Goal: Information Seeking & Learning: Learn about a topic

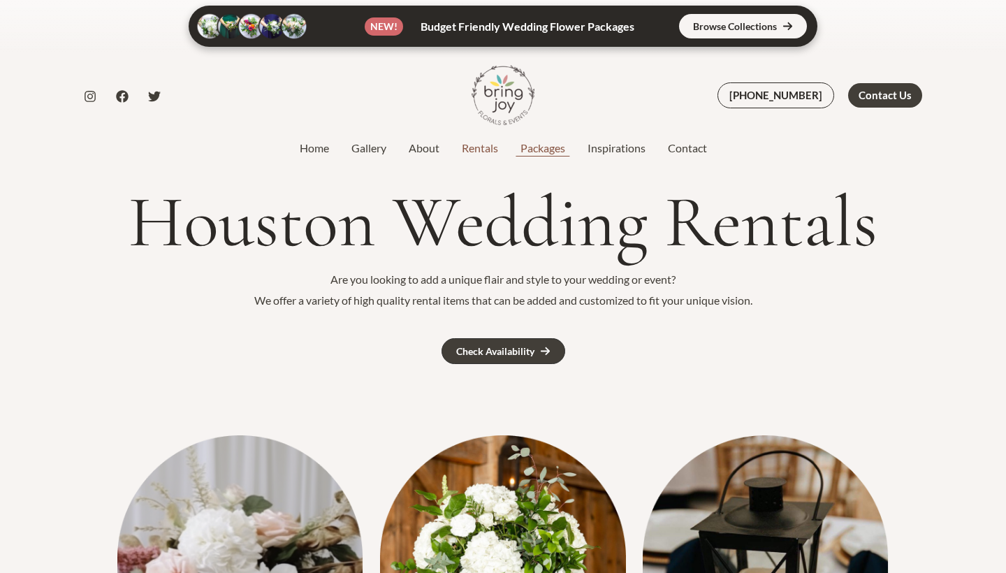
click at [548, 143] on link "Packages" at bounding box center [542, 148] width 67 height 17
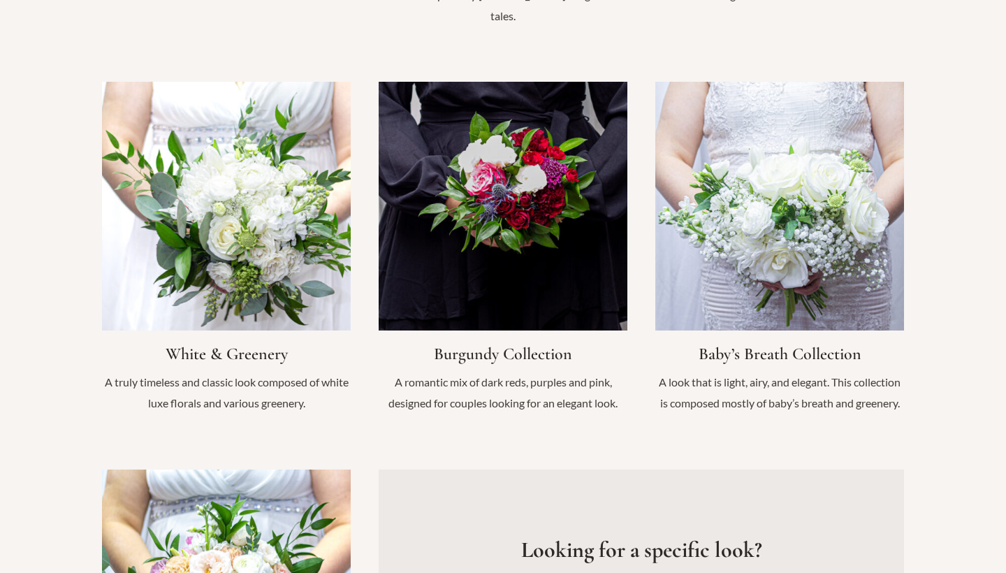
scroll to position [1443, 0]
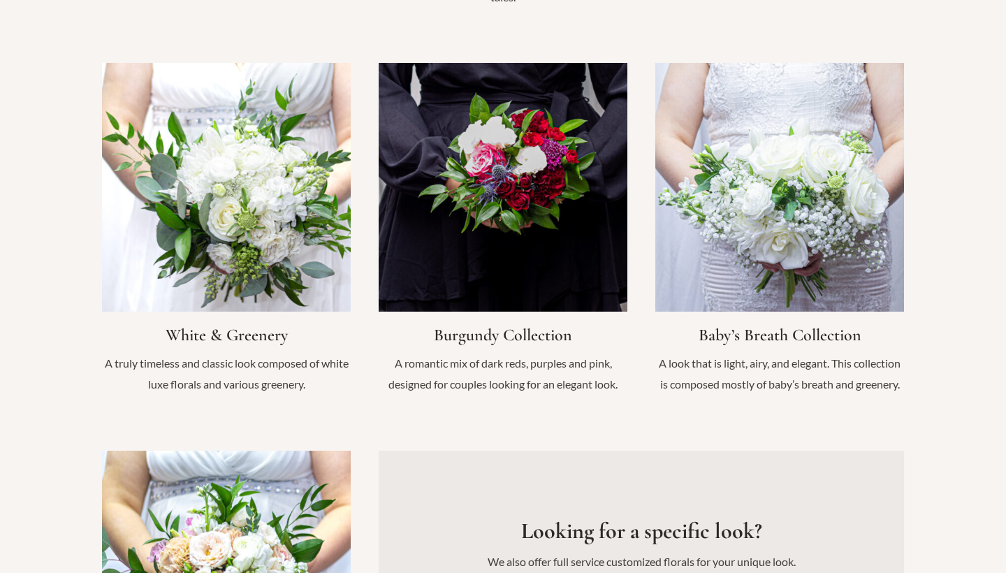
click at [492, 187] on link "Infobox Link" at bounding box center [503, 235] width 249 height 345
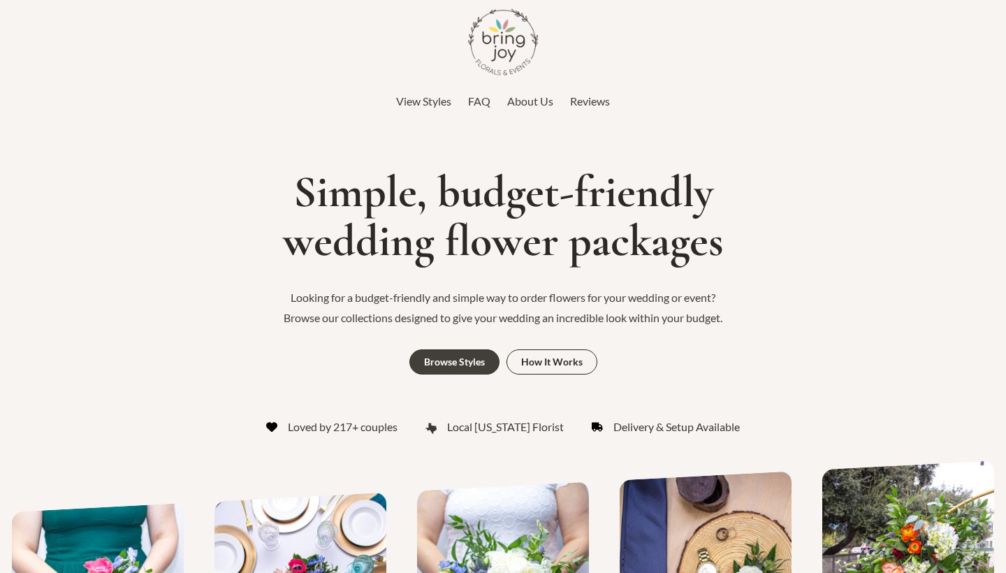
scroll to position [0, 0]
click at [480, 103] on span "FAQ" at bounding box center [479, 100] width 22 height 13
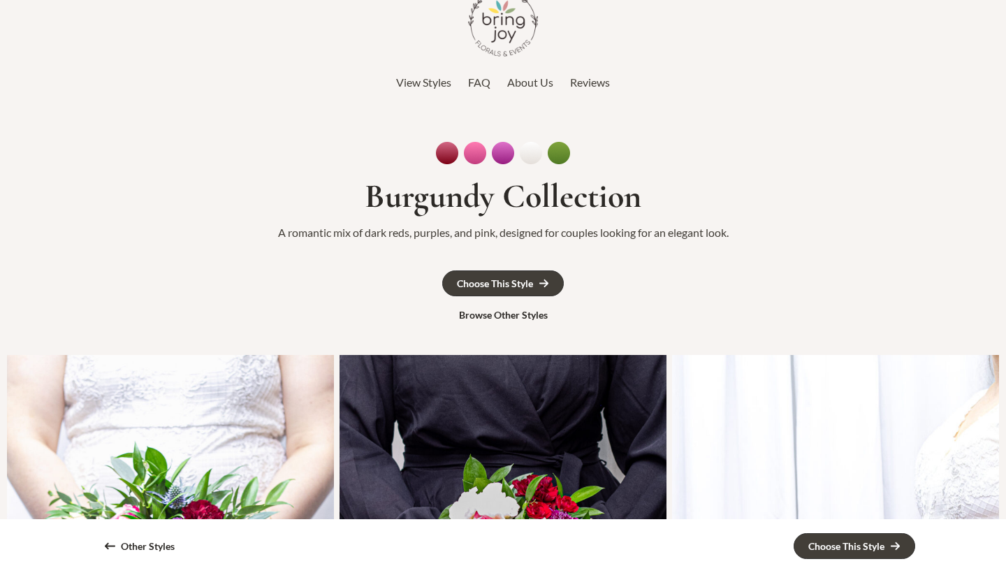
scroll to position [20, 0]
click at [518, 286] on div "Choose This Style" at bounding box center [495, 283] width 76 height 10
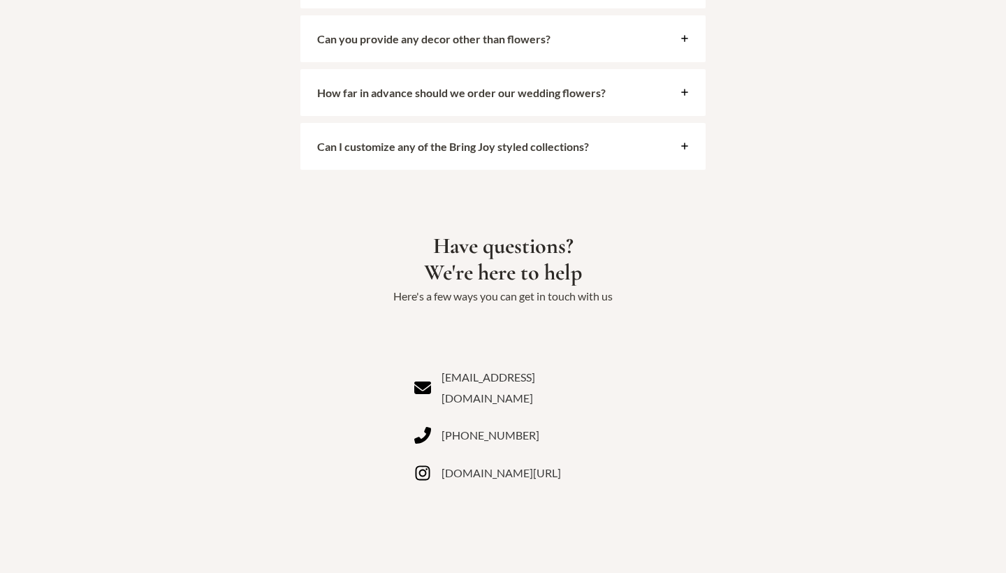
scroll to position [4045, 0]
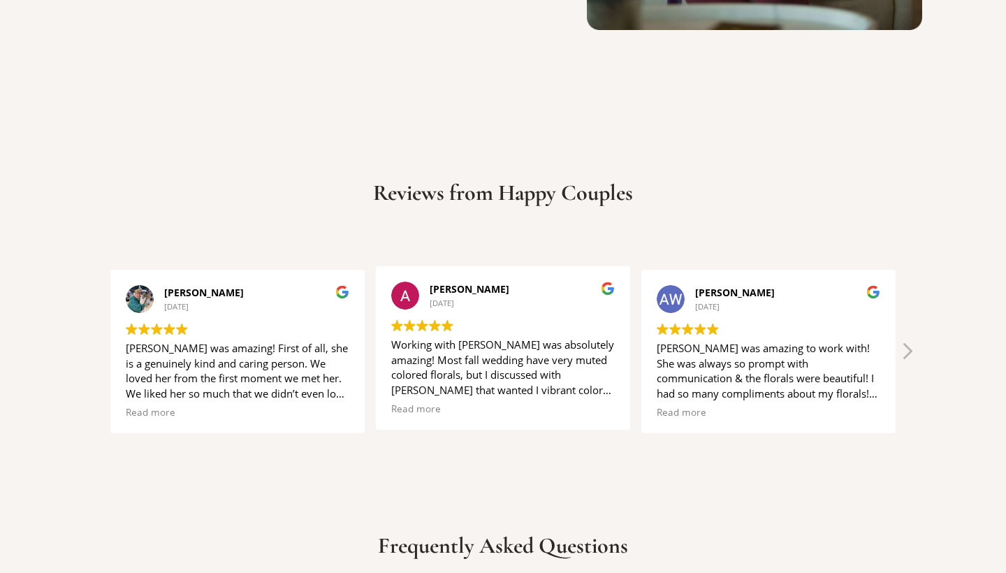
scroll to position [2743, 0]
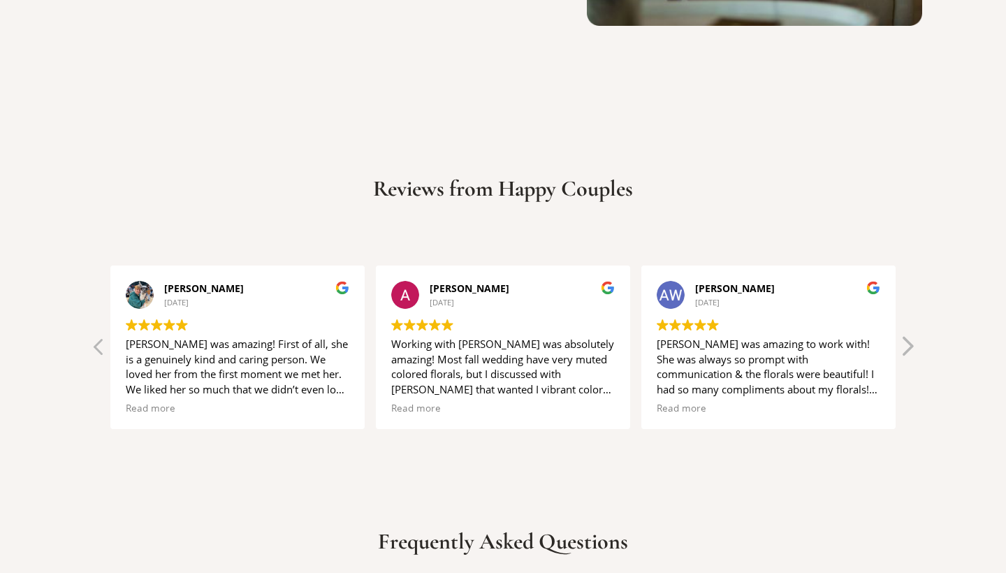
click at [906, 334] on div "Next review" at bounding box center [906, 351] width 17 height 34
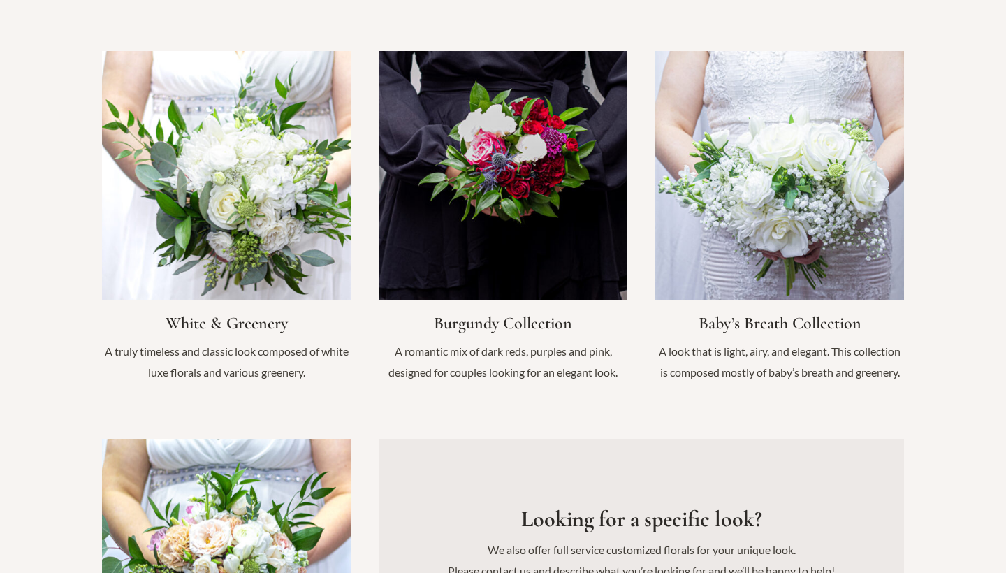
scroll to position [1506, 0]
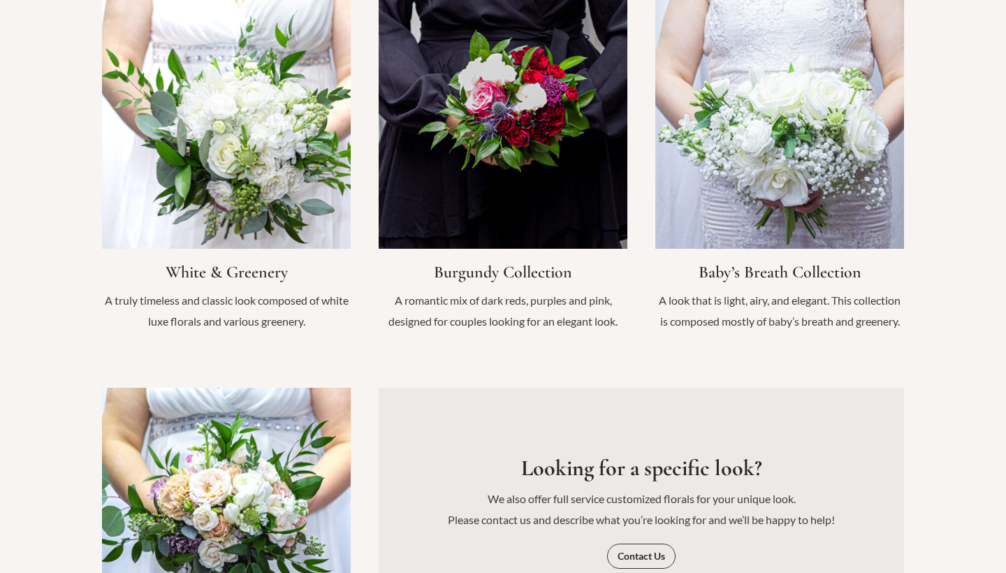
click at [469, 204] on link "Infobox Link" at bounding box center [503, 172] width 249 height 345
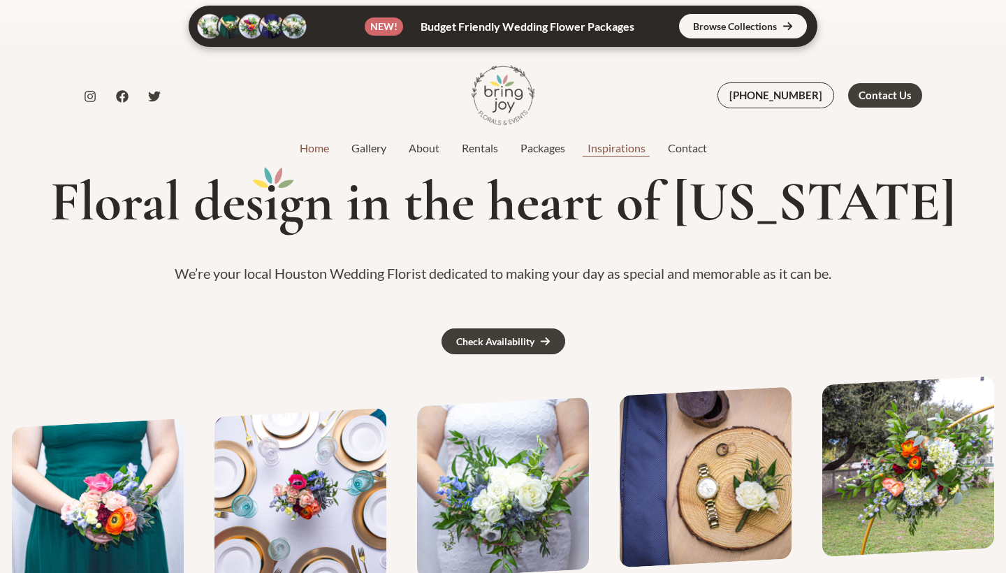
click at [616, 154] on link "Inspirations" at bounding box center [616, 148] width 80 height 17
click at [614, 149] on link "Inspirations" at bounding box center [616, 148] width 80 height 17
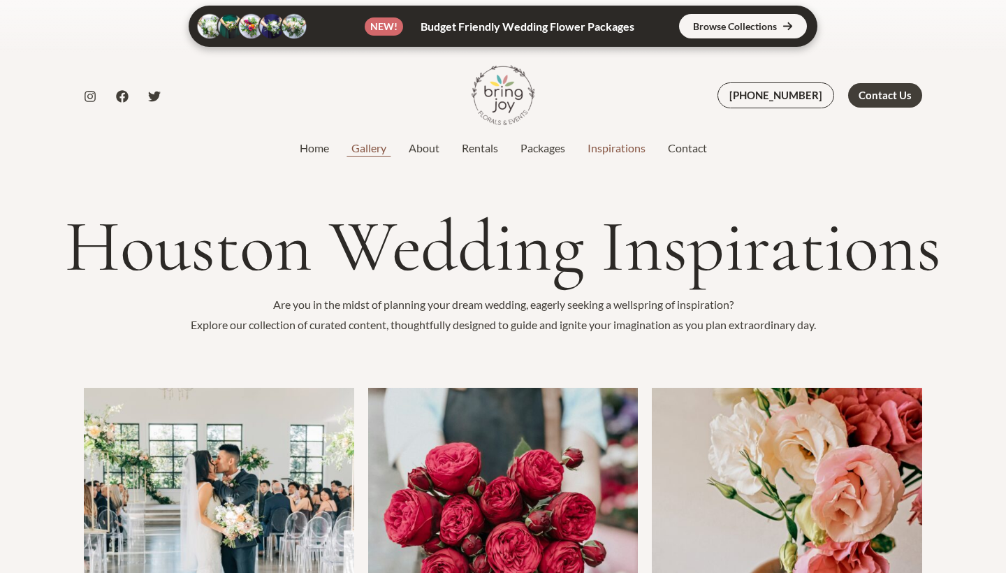
click at [374, 149] on link "Gallery" at bounding box center [368, 148] width 57 height 17
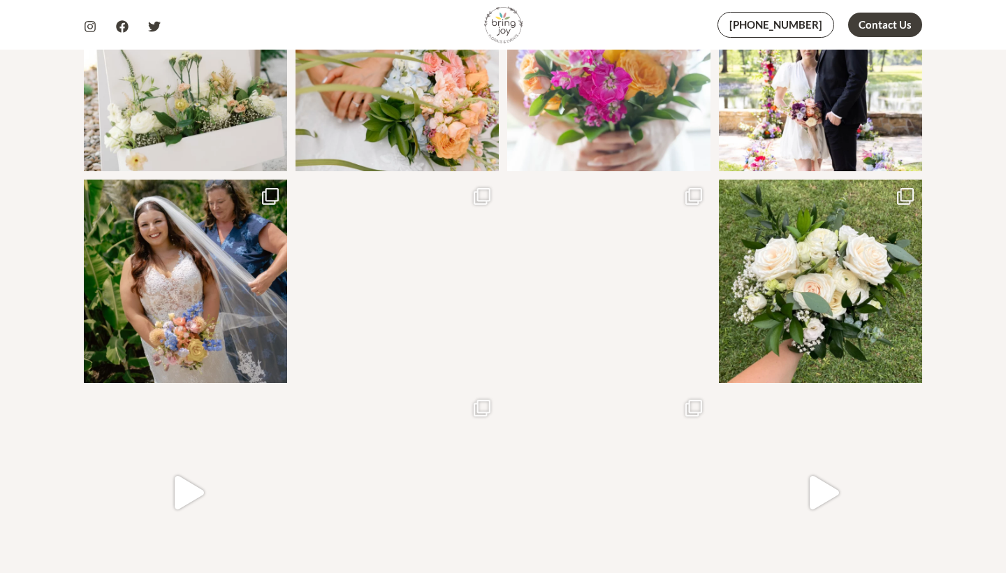
scroll to position [1172, 0]
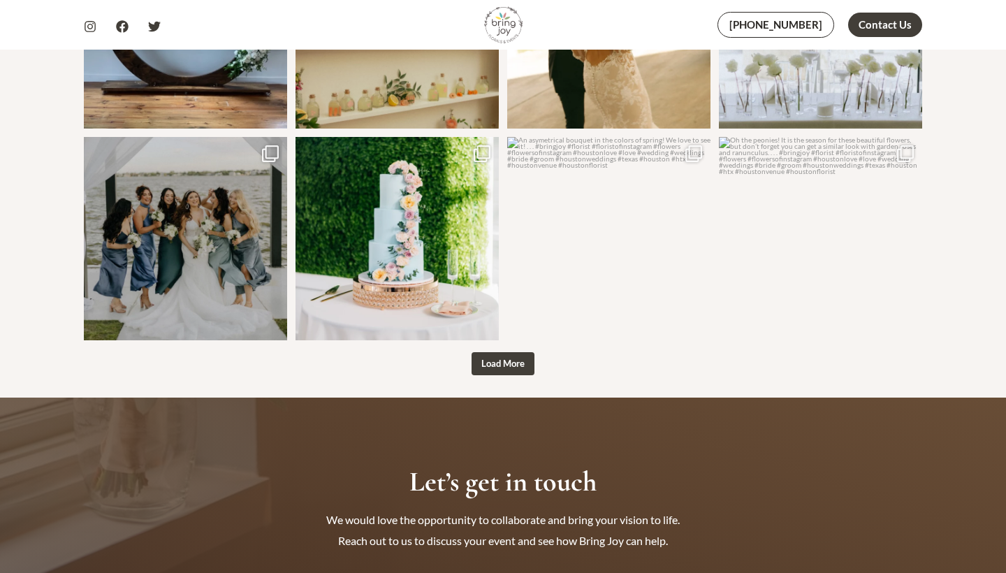
scroll to position [1853, 0]
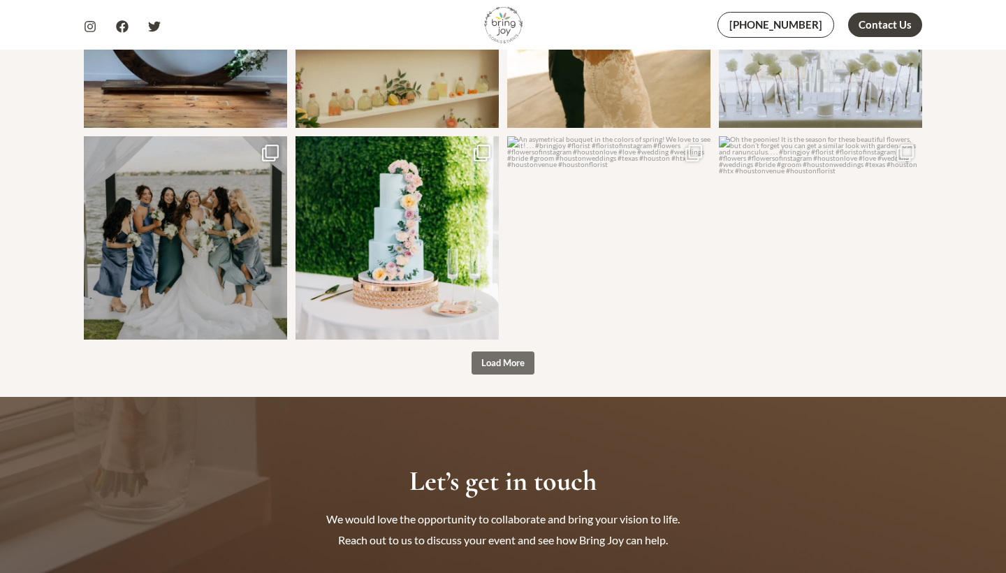
click at [504, 360] on span "button" at bounding box center [502, 361] width 3 height 3
click at [499, 351] on button "Load More" at bounding box center [502, 363] width 63 height 24
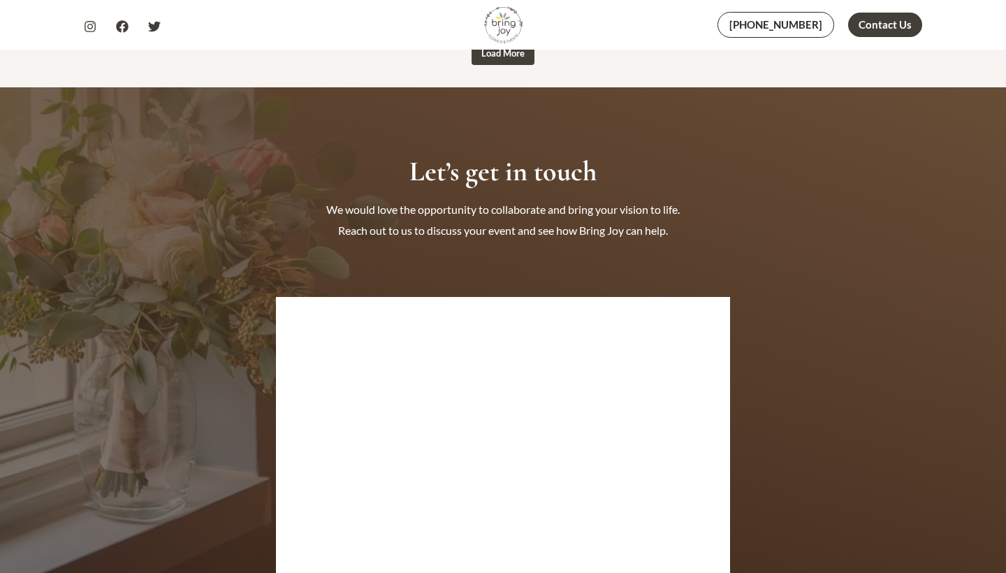
scroll to position [2164, 0]
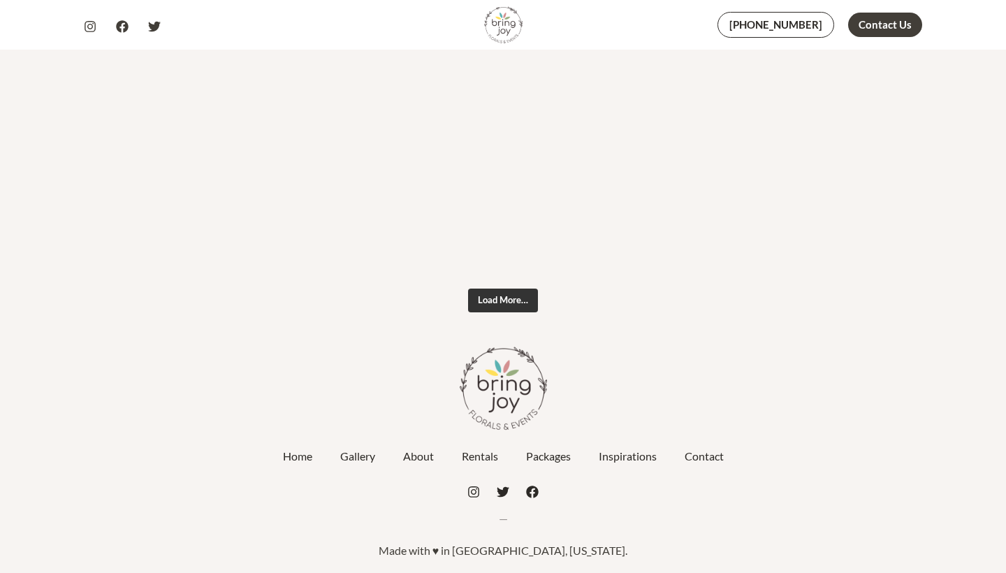
scroll to position [3003, 0]
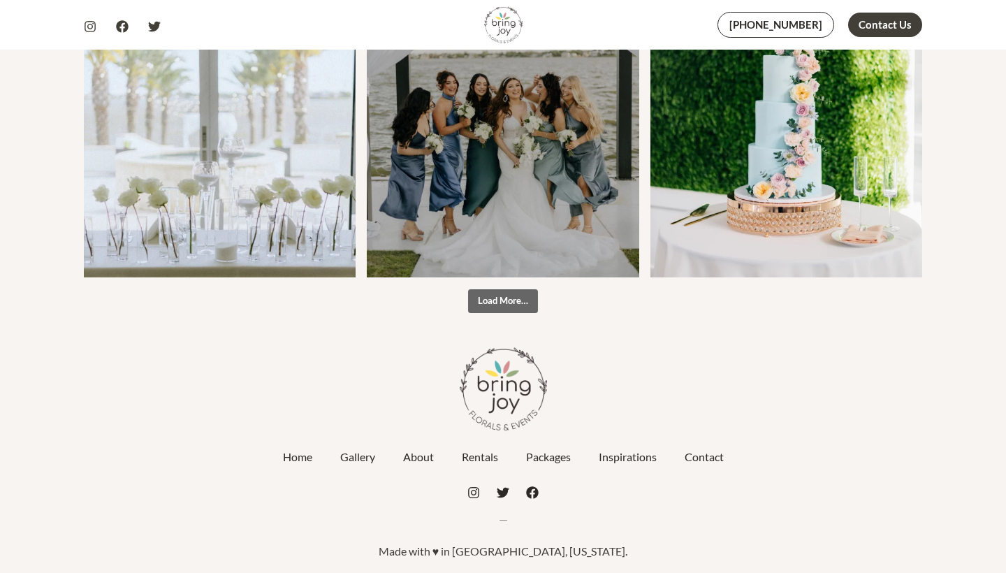
click at [495, 305] on span "Load More…" at bounding box center [503, 300] width 50 height 11
